Goal: Navigation & Orientation: Find specific page/section

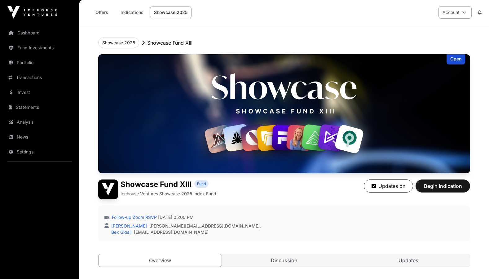
click at [464, 10] on icon at bounding box center [464, 12] width 4 height 4
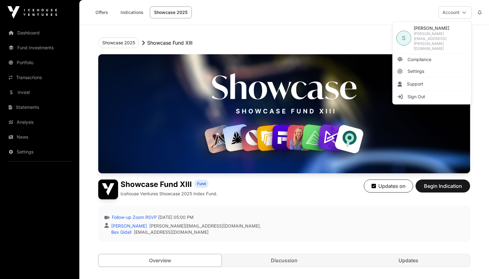
click at [358, 12] on div "Offers Indications Showcase 2025 Account" at bounding box center [284, 12] width 402 height 25
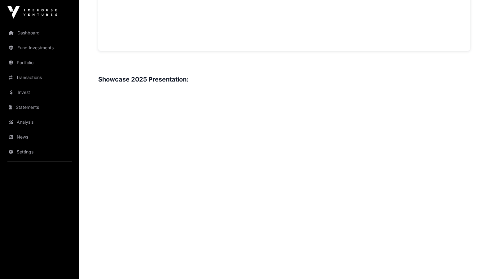
scroll to position [656, 0]
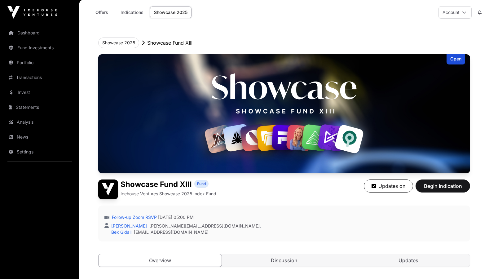
scroll to position [0, 0]
click at [441, 135] on img at bounding box center [284, 113] width 372 height 119
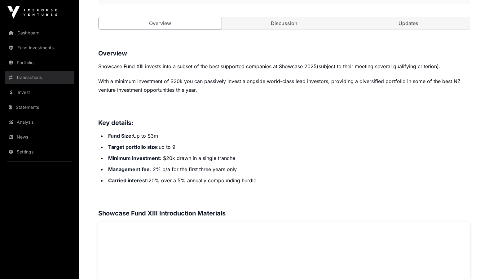
scroll to position [40, 0]
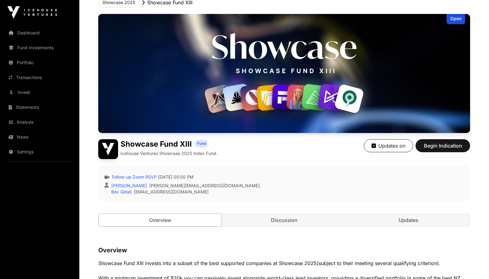
click at [46, 10] on img at bounding box center [32, 12] width 50 height 12
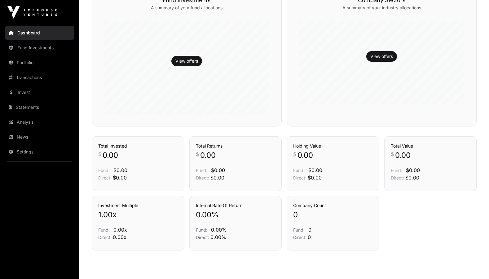
scroll to position [167, 0]
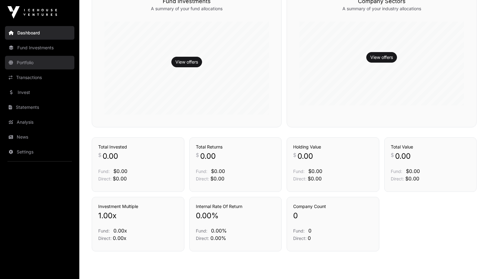
click at [22, 59] on link "Portfolio" at bounding box center [39, 63] width 69 height 14
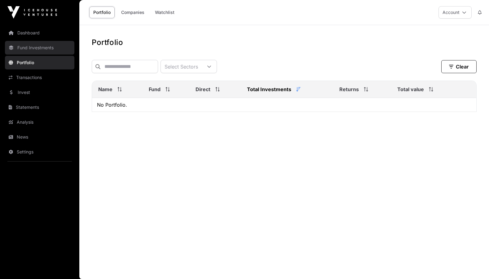
click at [30, 49] on link "Fund Investments" at bounding box center [39, 48] width 69 height 14
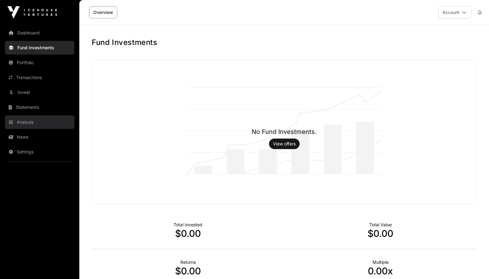
click at [21, 123] on link "Analysis" at bounding box center [39, 122] width 69 height 14
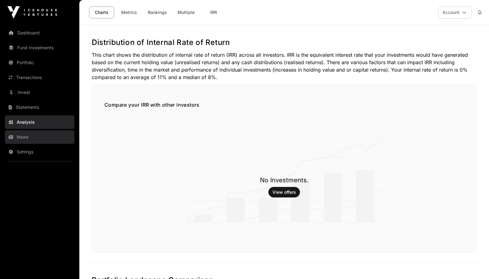
click at [21, 134] on link "News" at bounding box center [39, 137] width 69 height 14
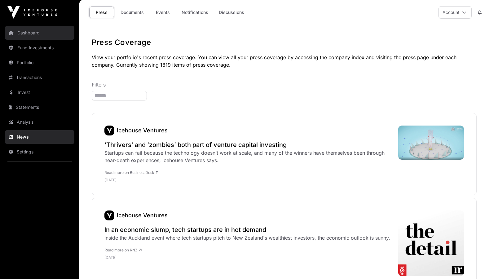
click at [42, 31] on link "Dashboard" at bounding box center [39, 33] width 69 height 14
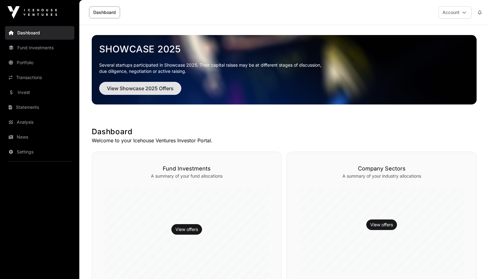
click at [134, 91] on span "View Showcase 2025 Offers" at bounding box center [140, 88] width 67 height 7
